Goal: Find specific page/section: Find specific page/section

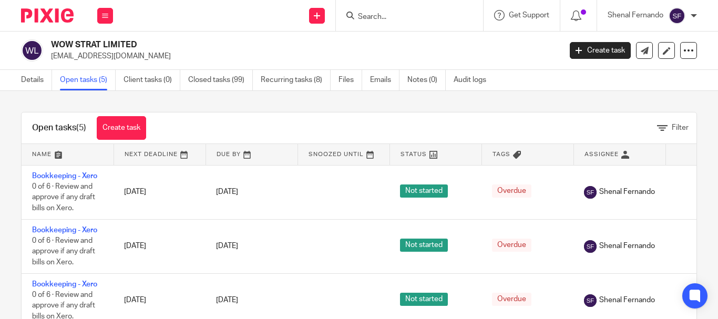
scroll to position [54, 0]
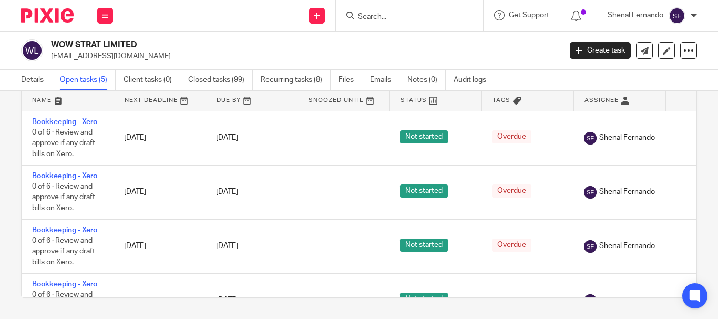
click at [400, 23] on div at bounding box center [409, 15] width 147 height 31
click at [391, 23] on div at bounding box center [409, 15] width 147 height 31
click at [390, 18] on input "Search" at bounding box center [404, 17] width 95 height 9
type input "PENAKEN"
click at [390, 31] on div "PENAKEN LTD" at bounding box center [420, 41] width 147 height 33
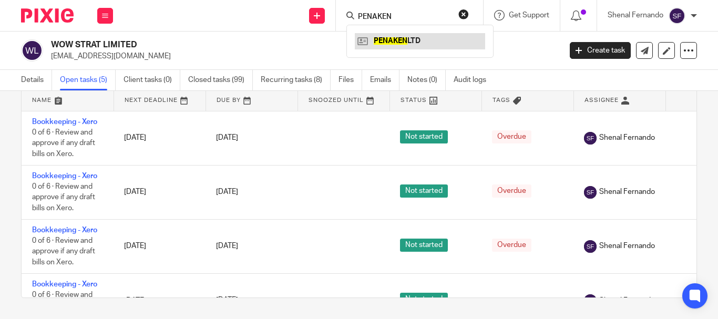
click at [388, 42] on link at bounding box center [420, 41] width 130 height 16
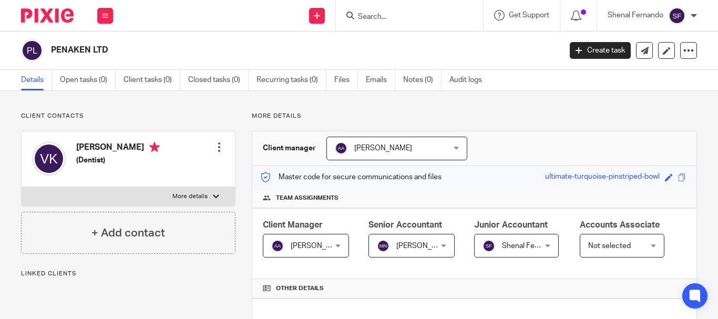
click at [137, 48] on h2 "PENAKEN LTD" at bounding box center [252, 50] width 403 height 11
